Goal: Information Seeking & Learning: Learn about a topic

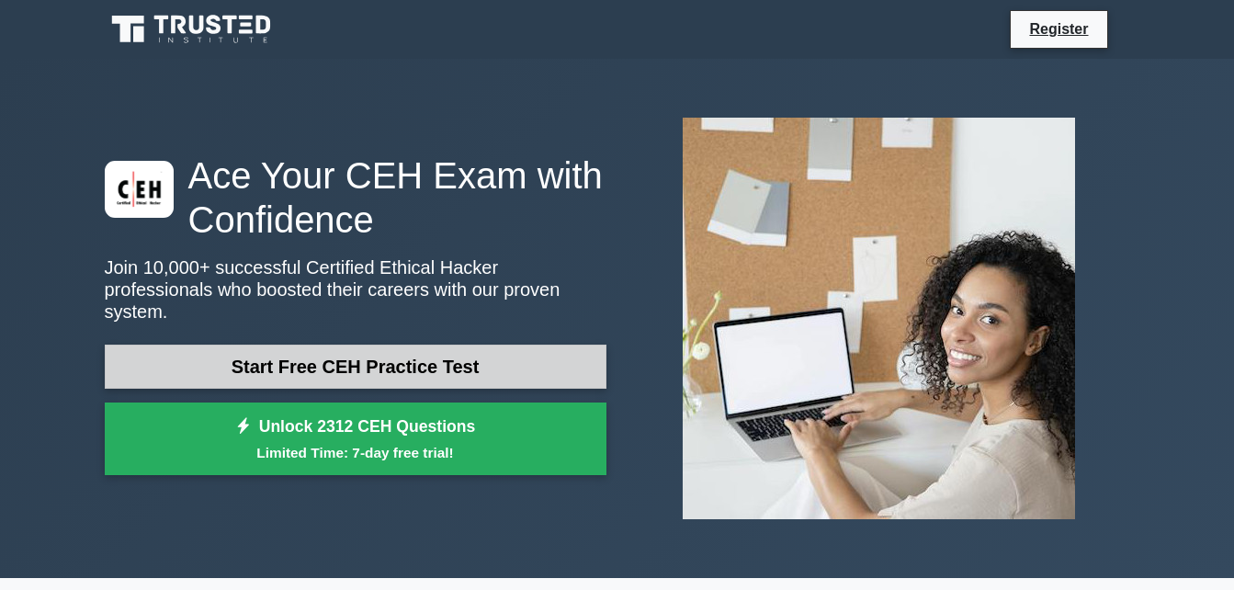
click at [426, 354] on link "Start Free CEH Practice Test" at bounding box center [356, 367] width 502 height 44
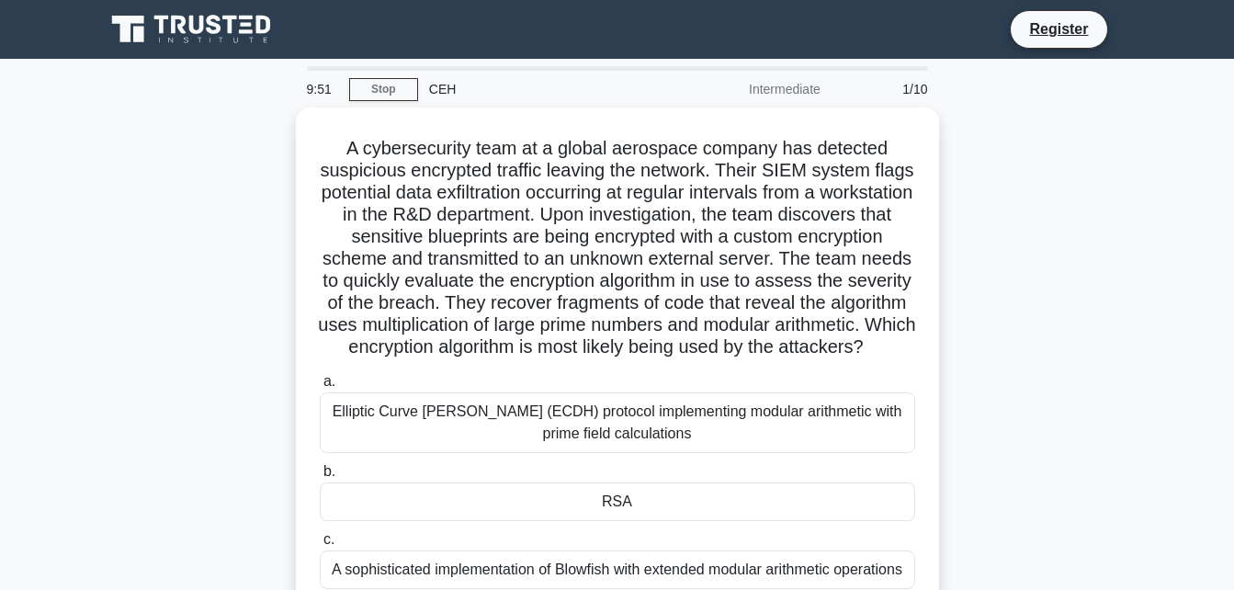
click at [435, 89] on div "CEH" at bounding box center [544, 89] width 253 height 37
